Goal: Task Accomplishment & Management: Manage account settings

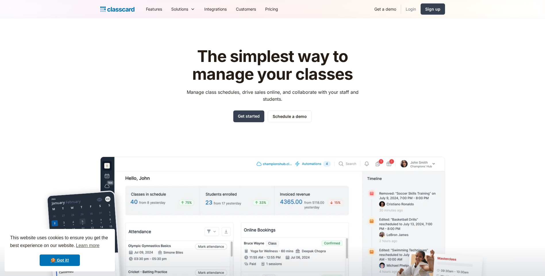
drag, startPoint x: 414, startPoint y: 8, endPoint x: 410, endPoint y: 10, distance: 4.3
click at [413, 8] on link "Login" at bounding box center [411, 9] width 20 height 13
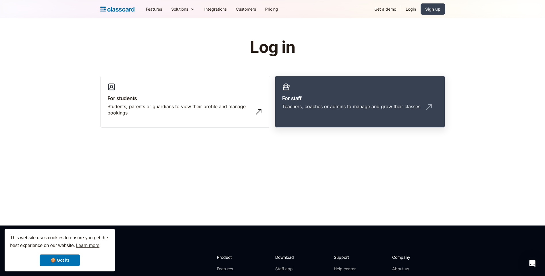
click at [324, 90] on link "For staff Teachers, coaches or admins to manage and grow their classes" at bounding box center [360, 102] width 170 height 52
